Goal: Task Accomplishment & Management: Complete application form

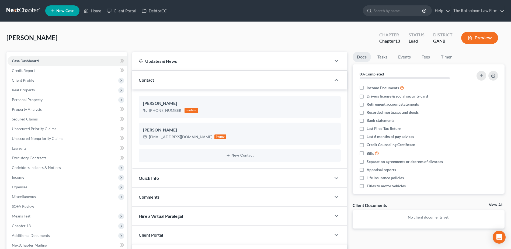
select select "0"
click at [29, 178] on span "Income" at bounding box center [67, 177] width 119 height 10
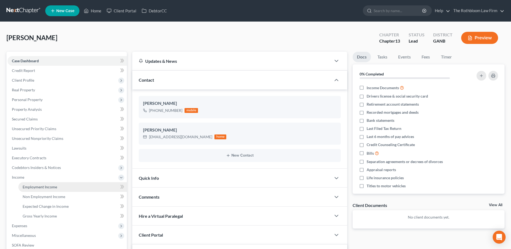
click at [50, 185] on span "Employment Income" at bounding box center [40, 187] width 34 height 5
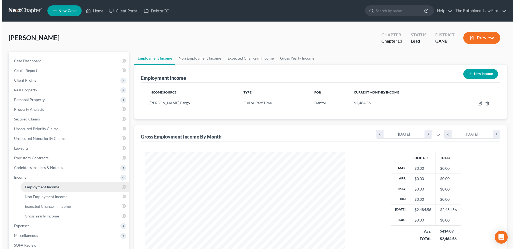
scroll to position [100, 211]
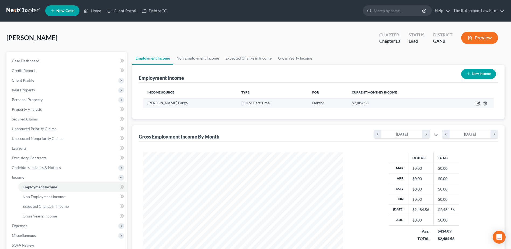
click at [476, 103] on icon "button" at bounding box center [478, 103] width 4 height 4
select select "0"
select select "10"
select select "0"
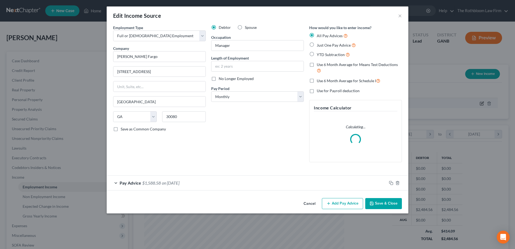
scroll to position [101, 213]
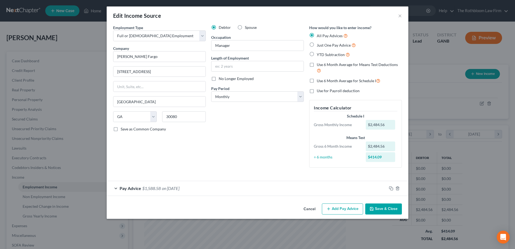
click at [149, 187] on span "$1,588.58" at bounding box center [151, 188] width 19 height 5
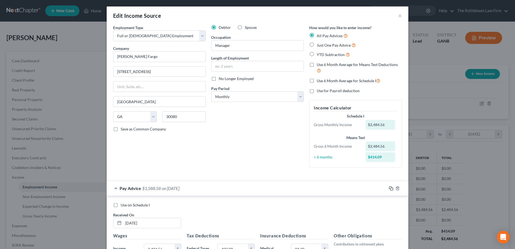
click at [390, 188] on icon "button" at bounding box center [391, 188] width 4 height 4
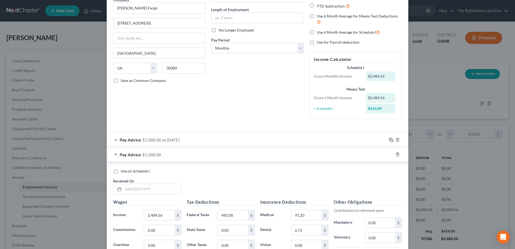
scroll to position [108, 0]
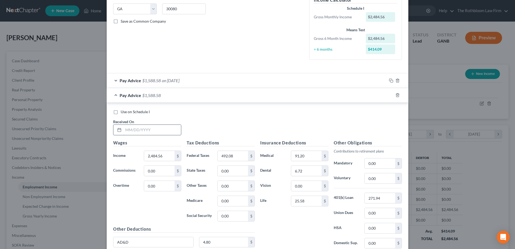
click at [132, 131] on input "text" at bounding box center [152, 130] width 58 height 10
type input "[DATE]"
type input "2,476.28"
click at [238, 156] on input "492.08" at bounding box center [233, 156] width 30 height 10
type input "490.01"
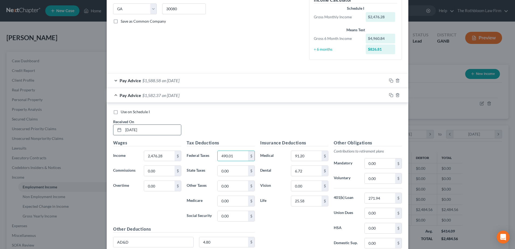
click at [141, 128] on input "[DATE]" at bounding box center [152, 130] width 58 height 10
drag, startPoint x: 148, startPoint y: 129, endPoint x: 112, endPoint y: 130, distance: 35.8
click at [113, 130] on div "[DATE]" at bounding box center [147, 129] width 68 height 11
type input "[DATE]"
type input "3,261.10"
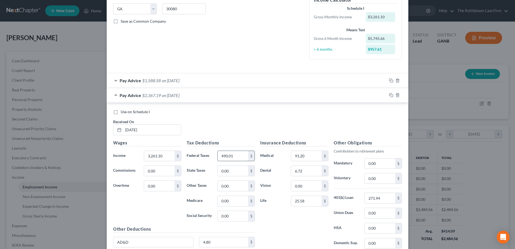
click at [232, 156] on input "490.01" at bounding box center [233, 156] width 30 height 10
type input "762.73"
click at [389, 95] on icon "button" at bounding box center [391, 95] width 4 height 4
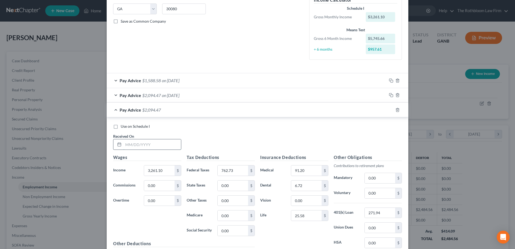
click at [145, 143] on input "text" at bounding box center [152, 144] width 58 height 10
type input "-8/01/2025"
type input "2,484.56"
click at [234, 169] on input "762.73" at bounding box center [233, 170] width 30 height 10
type input "492.08"
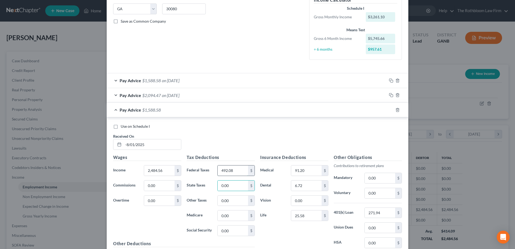
click at [234, 169] on input "492.08" at bounding box center [233, 170] width 30 height 10
click at [126, 146] on input "-8/01/2025" at bounding box center [152, 144] width 58 height 10
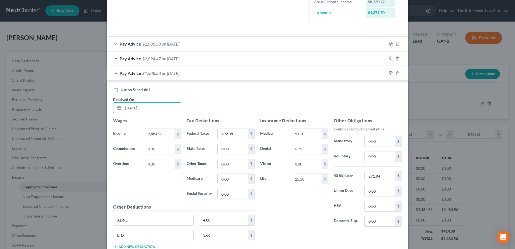
scroll to position [183, 0]
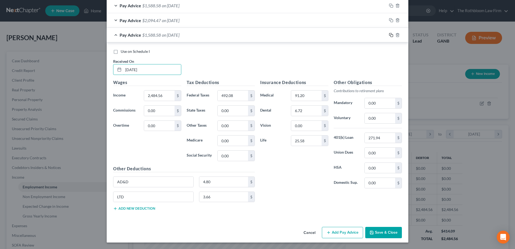
type input "[DATE]"
click at [389, 35] on icon "button" at bounding box center [391, 35] width 4 height 4
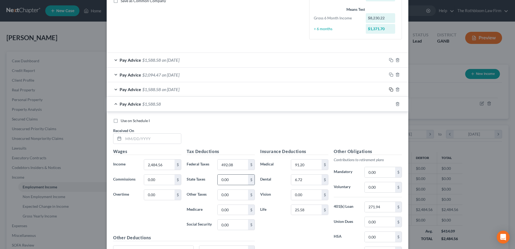
scroll to position [75, 0]
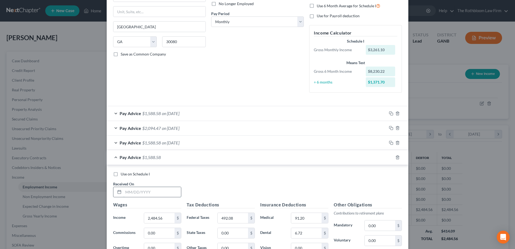
click at [153, 191] on input "text" at bounding box center [152, 192] width 58 height 10
type input "[DATE]"
type input "2,513.29"
click at [236, 218] on input "492.08" at bounding box center [233, 218] width 30 height 10
type input "499.22"
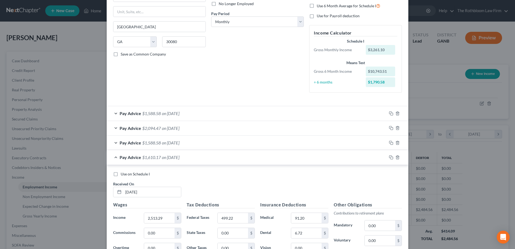
click at [193, 113] on div "Pay Advice $1,588.58 on [DATE]" at bounding box center [247, 113] width 280 height 14
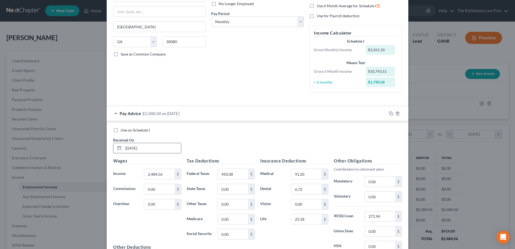
click at [133, 148] on input "[DATE]" at bounding box center [152, 148] width 58 height 10
type input "[DATE]"
type input "2,526.47"
type input "502.49"
type input "0"
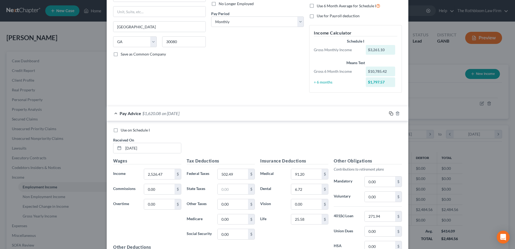
click at [389, 114] on icon "button" at bounding box center [391, 113] width 4 height 4
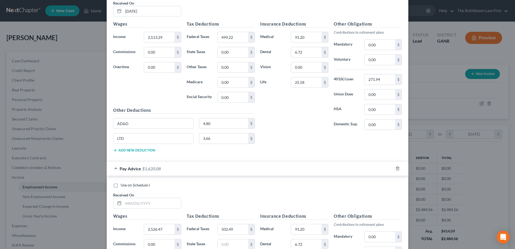
scroll to position [290, 0]
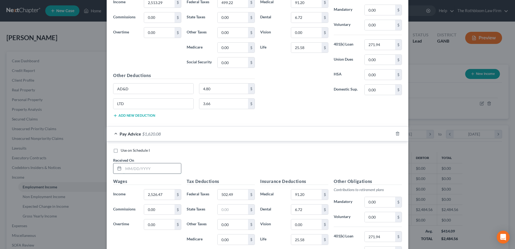
click at [148, 169] on input "text" at bounding box center [152, 168] width 58 height 10
type input "[DATE]"
type input "2,479.88"
click at [238, 193] on input "502.49" at bounding box center [233, 194] width 30 height 10
type input "494.77"
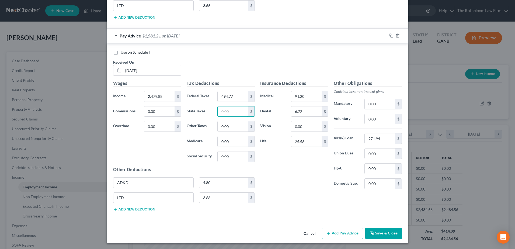
scroll to position [389, 0]
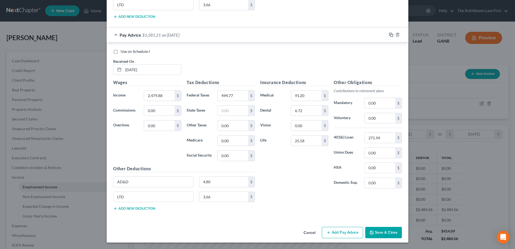
click at [390, 35] on icon "button" at bounding box center [391, 35] width 4 height 4
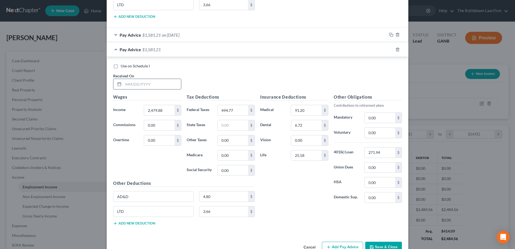
click at [142, 85] on input "text" at bounding box center [152, 84] width 58 height 10
type input "[DATE]"
type input "2,484.04"
click at [236, 111] on input "494.77" at bounding box center [233, 110] width 30 height 10
type input "495.80"
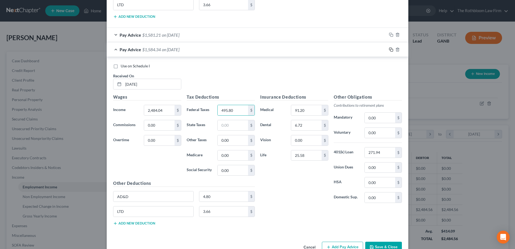
click at [391, 49] on rect "button" at bounding box center [392, 50] width 2 height 2
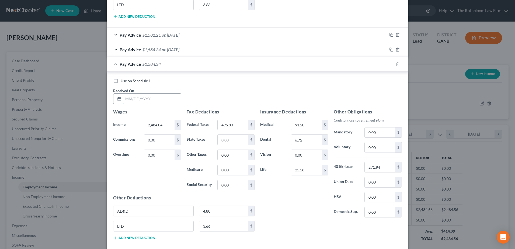
click at [140, 99] on input "text" at bounding box center [152, 99] width 58 height 10
type input "[DATE]"
type input "2,502.16"
click at [236, 123] on input "495.80" at bounding box center [233, 125] width 30 height 10
type input "500.35"
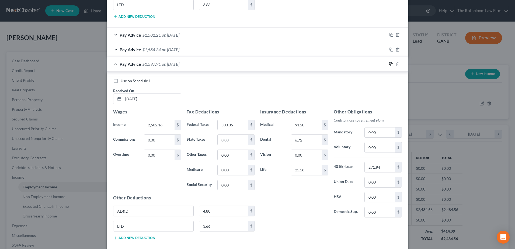
click at [389, 63] on icon "button" at bounding box center [391, 64] width 4 height 4
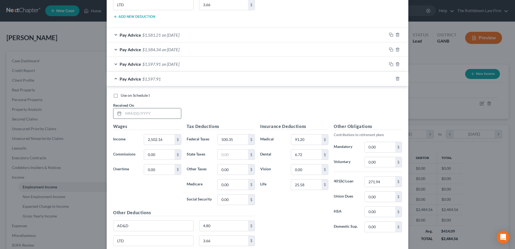
click at [144, 114] on input "text" at bounding box center [152, 113] width 58 height 10
type input "[DATE]"
type input "3,189.32"
click at [237, 140] on input "500.35" at bounding box center [233, 139] width 30 height 10
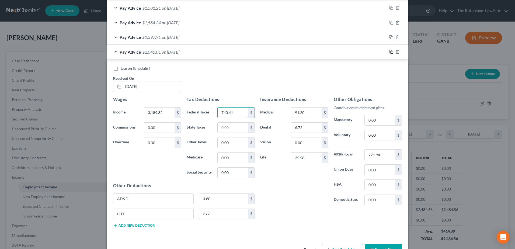
type input "740.41"
click at [391, 51] on icon "button" at bounding box center [391, 52] width 4 height 4
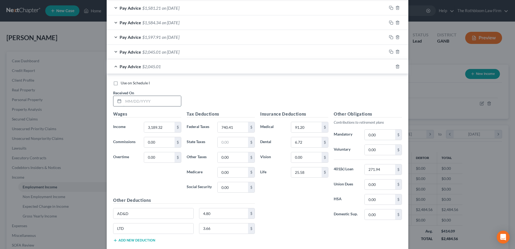
click at [136, 101] on input "text" at bounding box center [152, 101] width 58 height 10
type input "[DATE]"
click at [165, 126] on input "3,189.32" at bounding box center [159, 127] width 30 height 10
type input "2,485.59"
click at [236, 126] on input "740.41" at bounding box center [233, 127] width 30 height 10
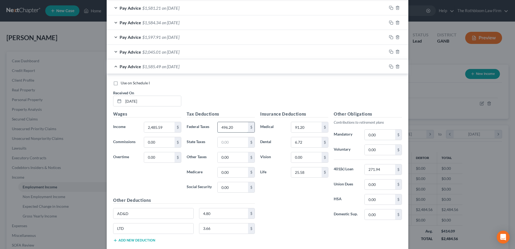
type input "496.20"
click at [389, 68] on icon "button" at bounding box center [391, 66] width 4 height 4
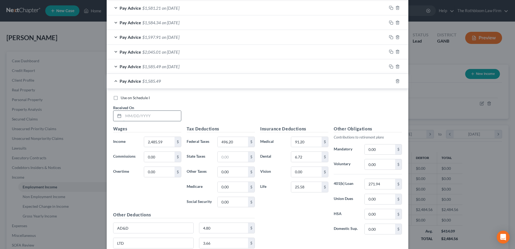
click at [136, 117] on input "text" at bounding box center [152, 116] width 58 height 10
type input "[DATE]"
type input "2,510.43"
click at [232, 141] on input "496.20" at bounding box center [233, 142] width 30 height 10
type input "502.42"
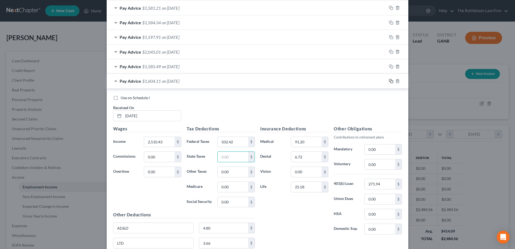
click at [389, 80] on icon "button" at bounding box center [391, 81] width 4 height 4
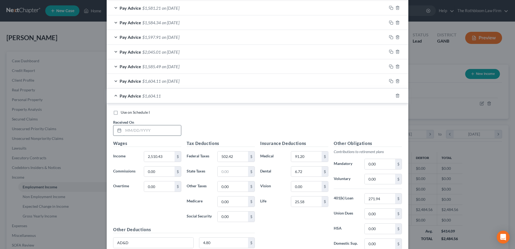
click at [145, 134] on input "text" at bounding box center [152, 130] width 58 height 10
type input "[DATE]"
type input "80.73"
click at [235, 158] on input "502.42" at bounding box center [233, 156] width 30 height 10
type input "74.58"
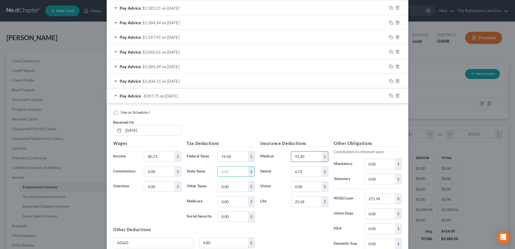
click at [309, 157] on input "91.20" at bounding box center [306, 156] width 30 height 10
type input "0"
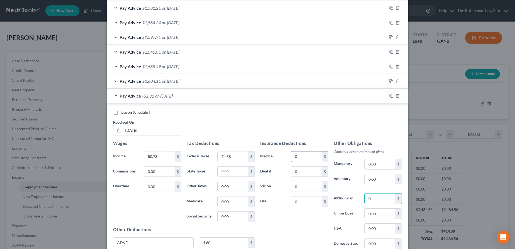
type input "0"
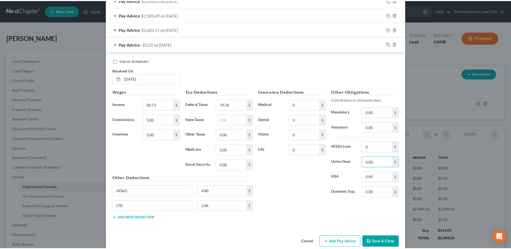
scroll to position [470, 0]
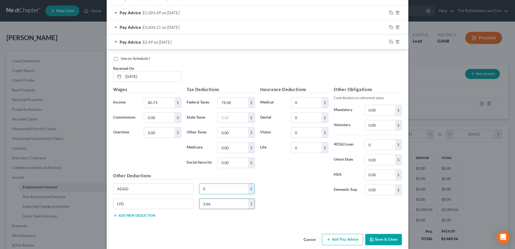
type input "0"
type input "6.17"
click at [384, 240] on button "Save & Close" at bounding box center [383, 239] width 37 height 11
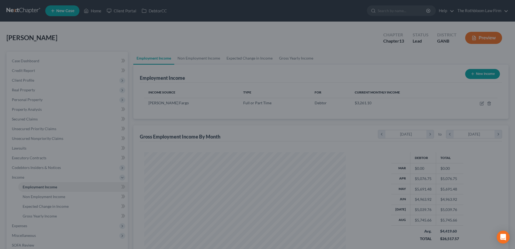
scroll to position [269248, 269137]
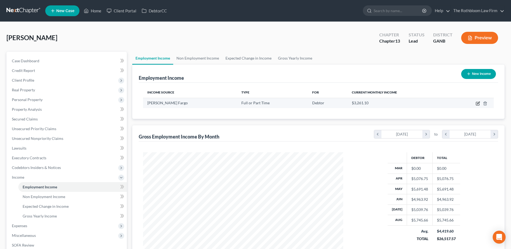
click at [477, 104] on icon "button" at bounding box center [478, 103] width 4 height 4
select select "0"
select select "10"
select select "0"
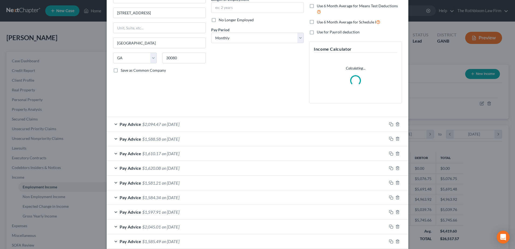
scroll to position [117, 0]
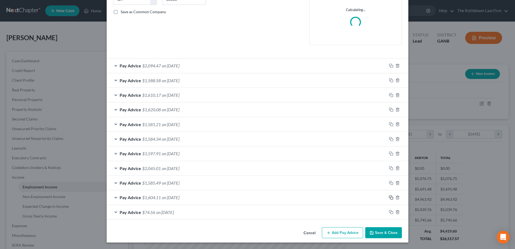
click at [391, 197] on icon "button" at bounding box center [391, 197] width 4 height 4
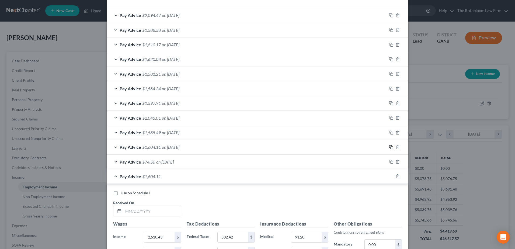
scroll to position [225, 0]
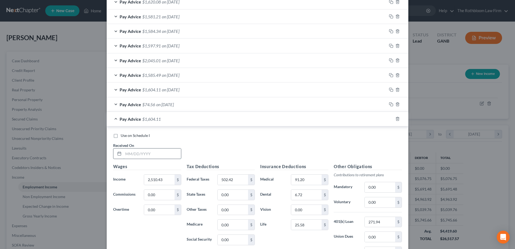
click at [131, 151] on input "text" at bounding box center [152, 153] width 58 height 10
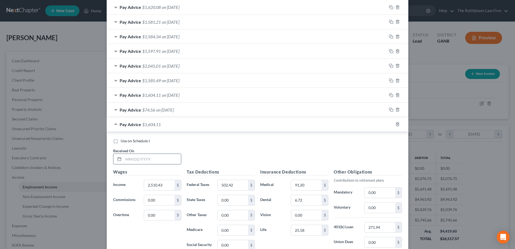
scroll to position [230, 0]
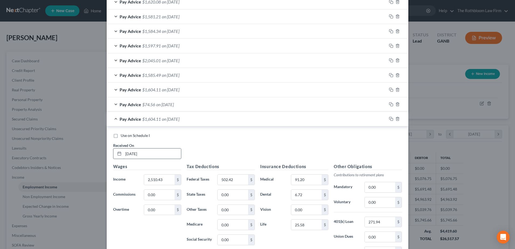
type input "[DATE]"
type input "2,484.02"
click at [236, 181] on input "502.42" at bounding box center [233, 180] width 30 height 10
type input "495.81"
click at [391, 119] on rect "button" at bounding box center [392, 119] width 2 height 2
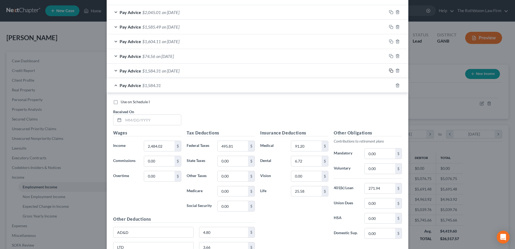
scroll to position [284, 0]
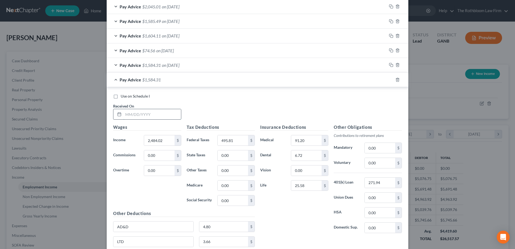
click at [130, 117] on input "text" at bounding box center [152, 114] width 58 height 10
type input "[DATE]"
type input "2,487.93"
click at [235, 140] on input "495.81" at bounding box center [233, 140] width 30 height 10
type input "496.79"
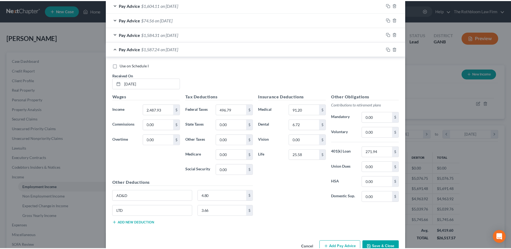
scroll to position [329, 0]
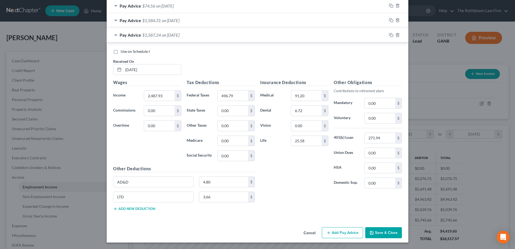
drag, startPoint x: 378, startPoint y: 233, endPoint x: 375, endPoint y: 224, distance: 9.6
click at [378, 233] on button "Save & Close" at bounding box center [383, 232] width 37 height 11
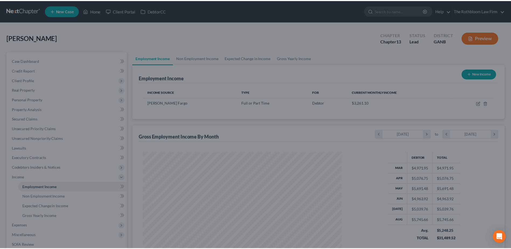
scroll to position [269248, 269137]
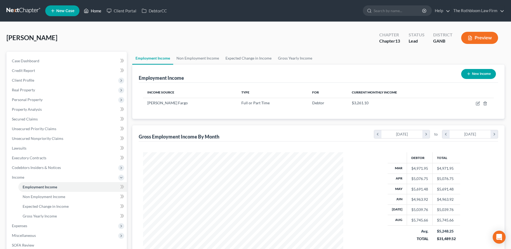
click at [97, 11] on link "Home" at bounding box center [92, 11] width 23 height 10
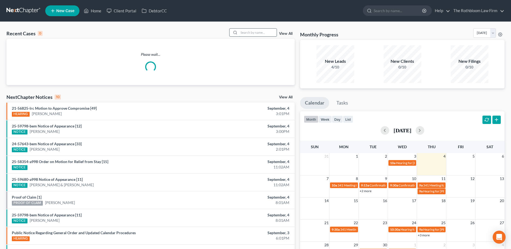
click at [254, 33] on input "search" at bounding box center [258, 33] width 38 height 8
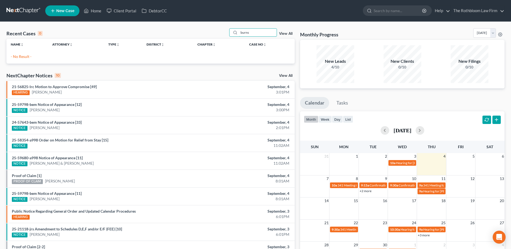
drag, startPoint x: 251, startPoint y: 31, endPoint x: 228, endPoint y: 33, distance: 22.8
click at [228, 33] on div "Recent Cases 0 burns View All" at bounding box center [150, 33] width 288 height 11
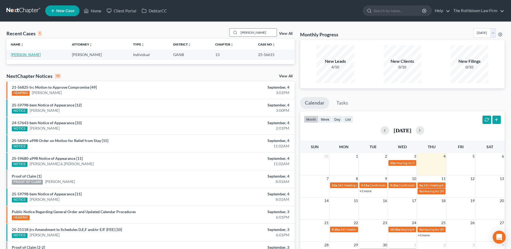
type input "[PERSON_NAME]"
click at [20, 53] on link "[PERSON_NAME]" at bounding box center [26, 54] width 30 height 5
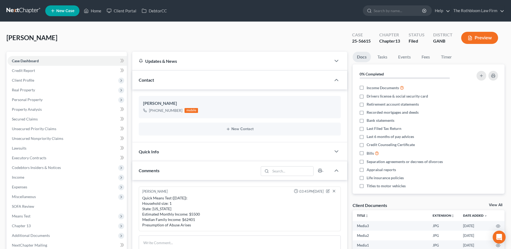
scroll to position [126, 0]
click at [21, 82] on span "Client Profile" at bounding box center [23, 80] width 22 height 5
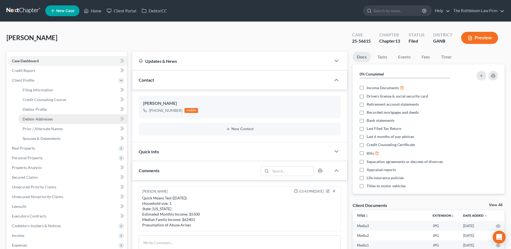
click at [40, 119] on span "Debtor Addresses" at bounding box center [38, 119] width 30 height 5
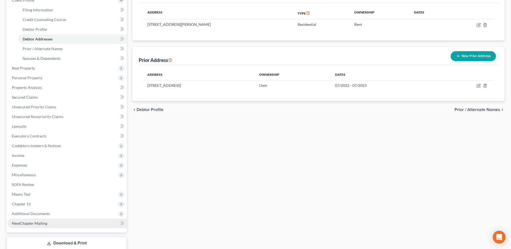
scroll to position [115, 0]
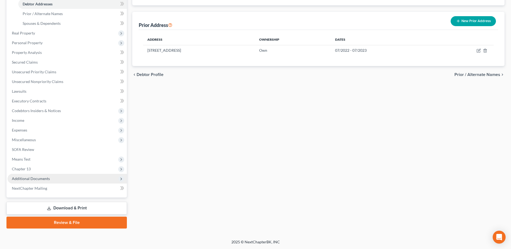
click at [44, 181] on span "Additional Documents" at bounding box center [67, 179] width 119 height 10
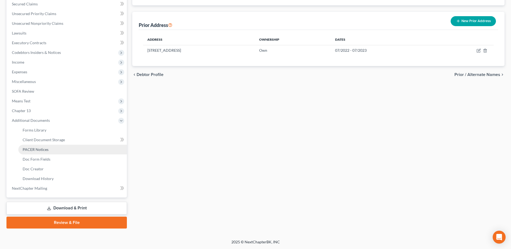
click at [47, 148] on span "PACER Notices" at bounding box center [36, 149] width 26 height 5
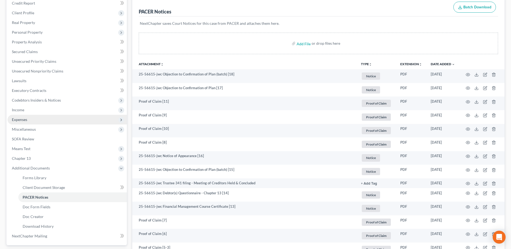
scroll to position [44, 0]
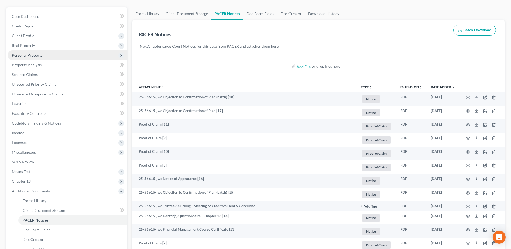
click at [28, 55] on span "Personal Property" at bounding box center [27, 55] width 31 height 5
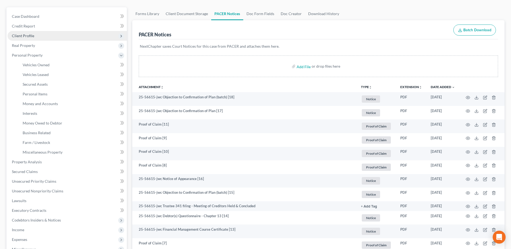
click at [30, 35] on span "Client Profile" at bounding box center [23, 35] width 22 height 5
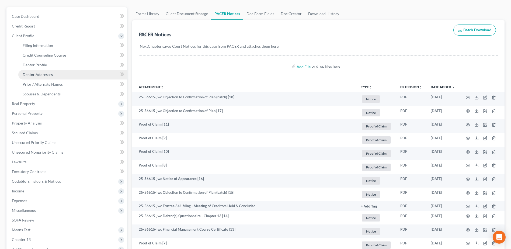
click at [39, 76] on span "Debtor Addresses" at bounding box center [38, 74] width 30 height 5
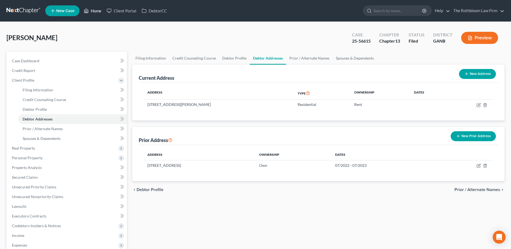
click at [101, 13] on link "Home" at bounding box center [92, 11] width 23 height 10
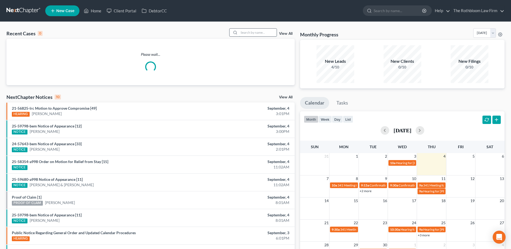
click at [248, 33] on input "search" at bounding box center [258, 33] width 38 height 8
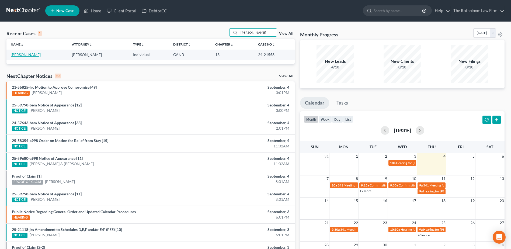
type input "[PERSON_NAME]"
click at [25, 55] on link "[PERSON_NAME]" at bounding box center [26, 54] width 30 height 5
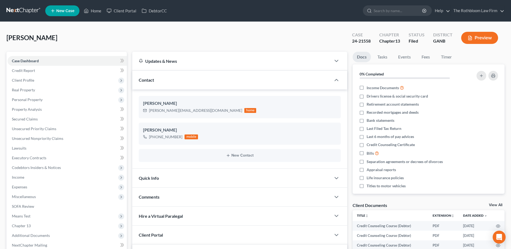
scroll to position [945, 0]
drag, startPoint x: 94, startPoint y: 10, endPoint x: 178, endPoint y: 51, distance: 93.4
click at [94, 10] on link "Home" at bounding box center [92, 11] width 23 height 10
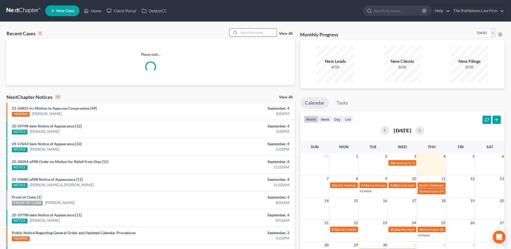
click at [248, 31] on input "search" at bounding box center [258, 33] width 38 height 8
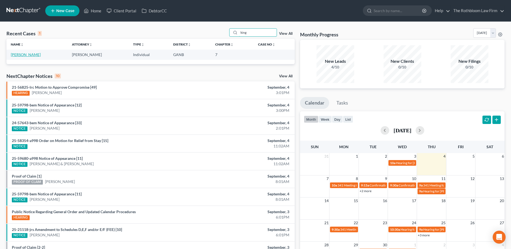
type input "king"
click at [15, 55] on link "[PERSON_NAME]" at bounding box center [26, 54] width 30 height 5
